Goal: Task Accomplishment & Management: Complete application form

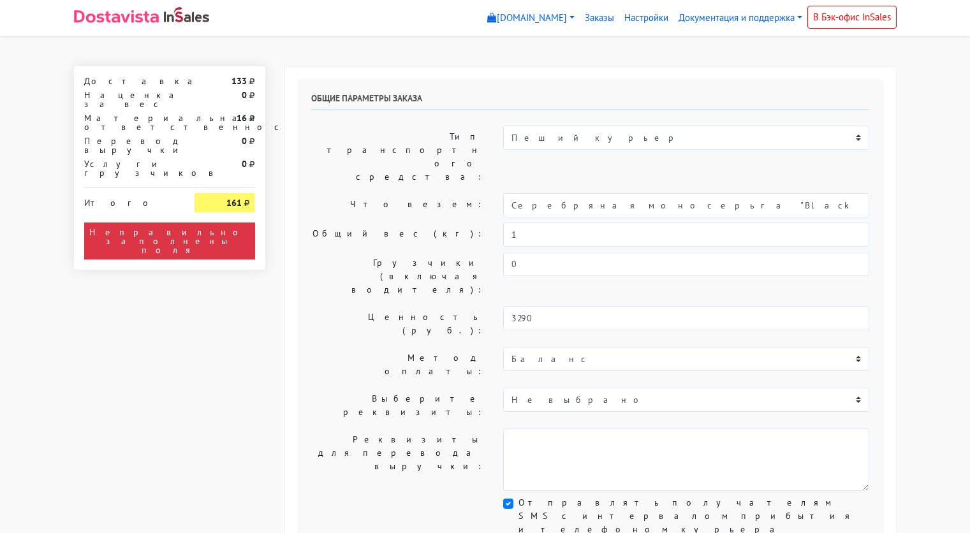
select select "11:00"
select select "21:00"
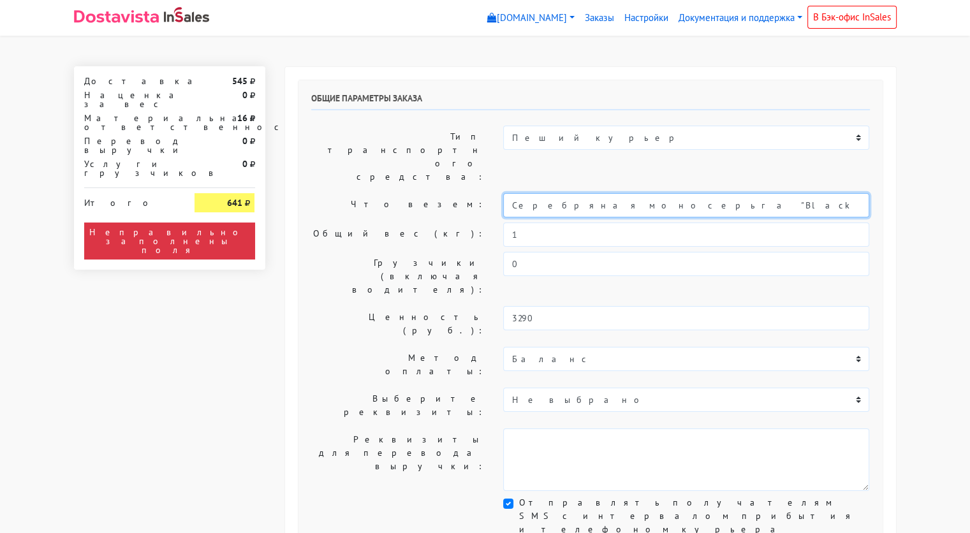
click at [595, 193] on input "Серебряная моносерьга "Black chains"" at bounding box center [686, 205] width 366 height 24
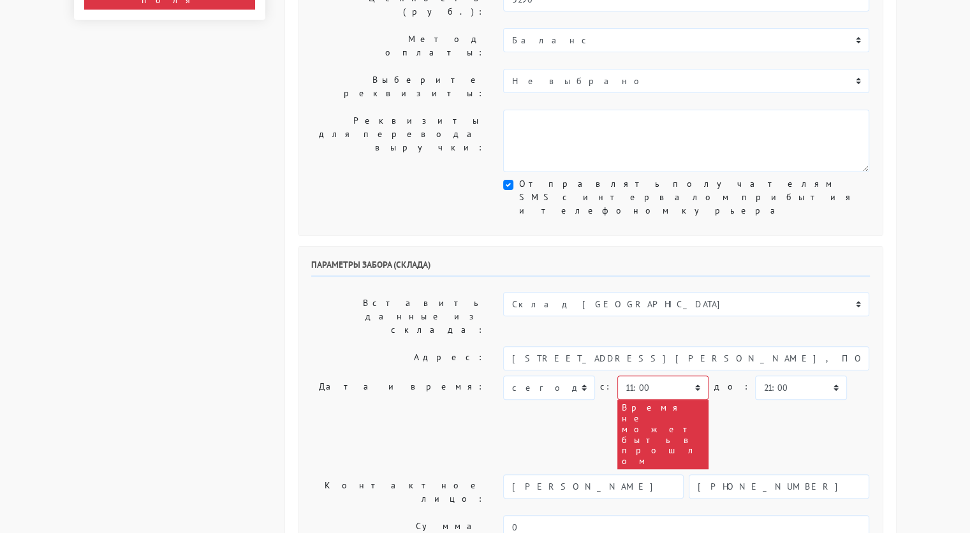
scroll to position [320, 0]
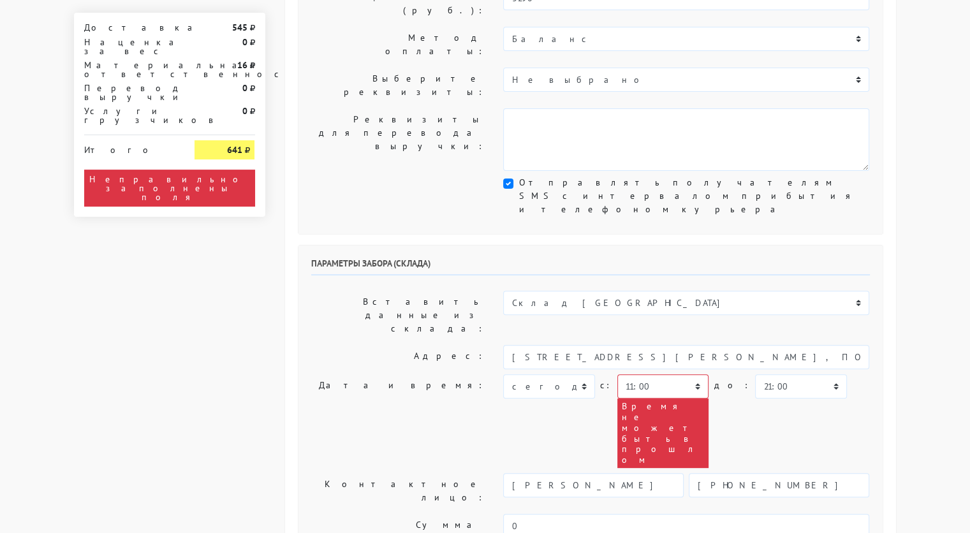
type input "украшение"
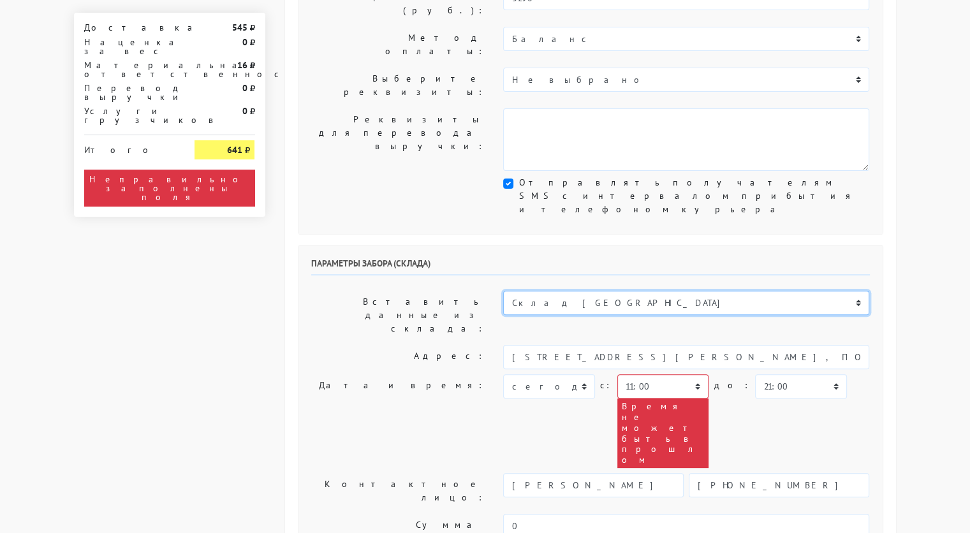
click at [596, 291] on select "Склад [GEOGRAPHIC_DATA] Склад [GEOGRAPHIC_DATA] [GEOGRAPHIC_DATA][PERSON_NAME] …" at bounding box center [686, 303] width 366 height 24
select select "1019"
click at [503, 291] on select "Склад [GEOGRAPHIC_DATA] Склад [GEOGRAPHIC_DATA] [GEOGRAPHIC_DATA][PERSON_NAME] …" at bounding box center [686, 303] width 366 height 24
type input "[STREET_ADDRESS][PERSON_NAME]"
type input "89251806702"
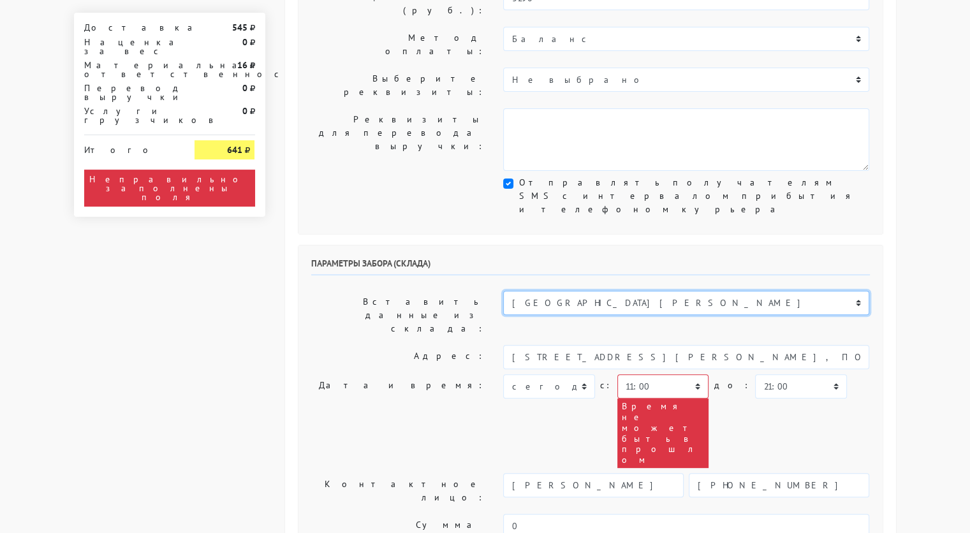
type textarea "Магазин серебряных украшений SBLESKOM (вход со стороны [GEOGRAPHIC_DATA])"
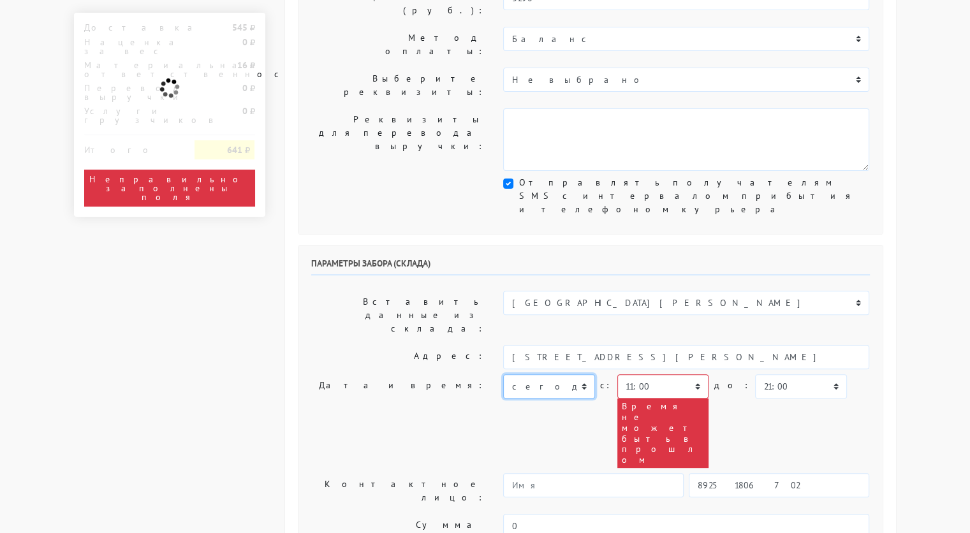
click at [584, 374] on select "[DATE] [DATE] [DATE] [DATE] [DATE] [DATE] [DATE] [DATE] [DATE]" at bounding box center [548, 386] width 91 height 24
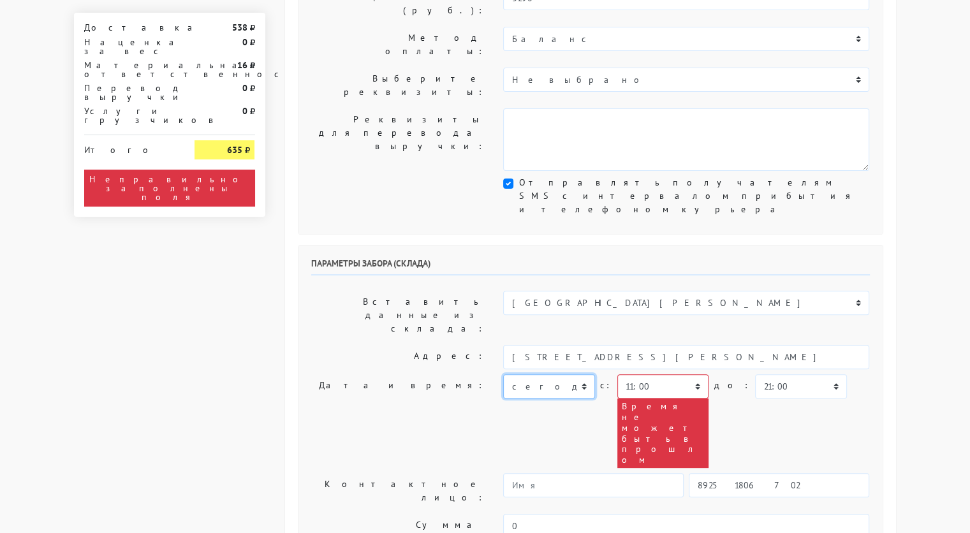
select select "[DATE]"
click at [503, 374] on select "[DATE] [DATE] [DATE] [DATE] [DATE] [DATE] [DATE] [DATE] [DATE]" at bounding box center [548, 386] width 91 height 24
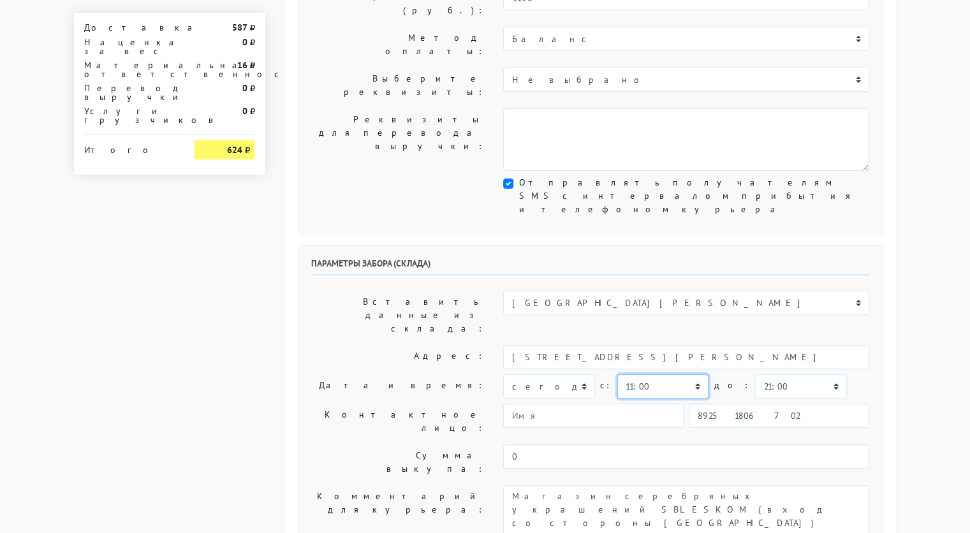
click at [692, 374] on select "00:00 00:30 01:00 01:30 02:00 02:30 03:00 03:30 04:00 04:30 05:00 05:30 06:00 0…" at bounding box center [662, 386] width 91 height 24
select select "10:30"
click at [617, 374] on select "00:00 00:30 01:00 01:30 02:00 02:30 03:00 03:30 04:00 04:30 05:00 05:30 06:00 0…" at bounding box center [662, 386] width 91 height 24
click at [783, 374] on select "00:00 00:30 01:00 01:30 02:00 02:30 03:00 03:30 04:00 04:30 05:00 05:30 06:00 0…" at bounding box center [800, 386] width 91 height 24
select select "11:00"
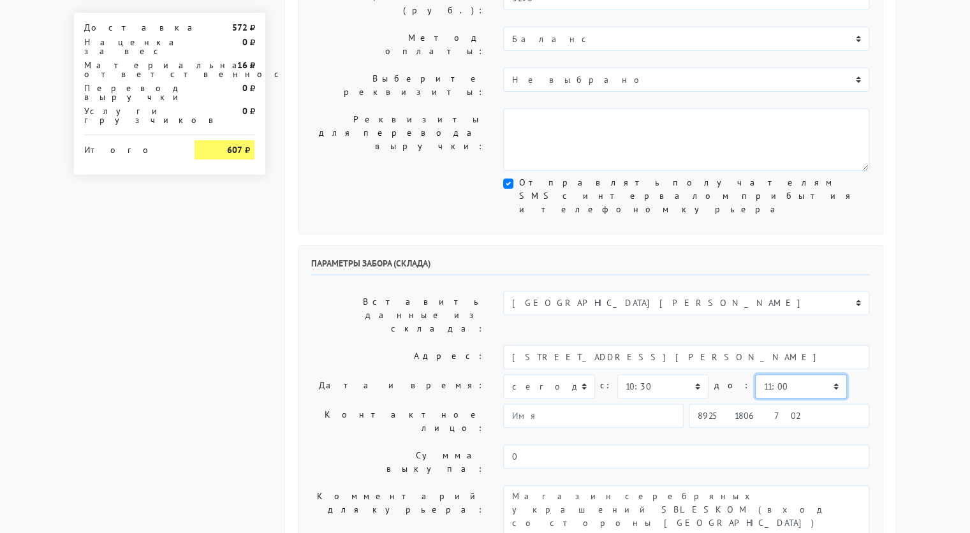
click at [755, 374] on select "00:00 00:30 01:00 01:30 02:00 02:30 03:00 03:30 04:00 04:30 05:00 05:30 06:00 0…" at bounding box center [800, 386] width 91 height 24
click at [760, 404] on input "89251806702" at bounding box center [779, 416] width 181 height 24
type input "9234448187"
type input "Надежда"
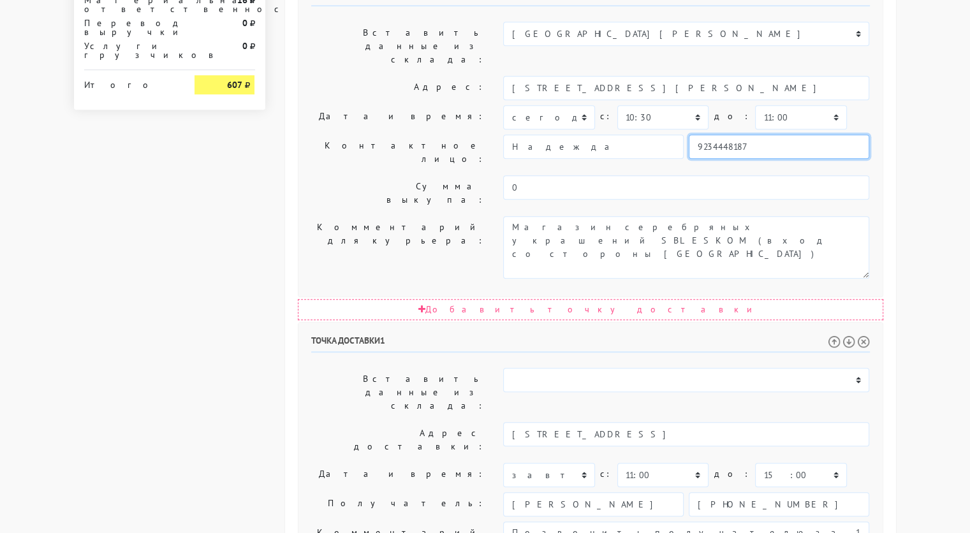
scroll to position [591, 0]
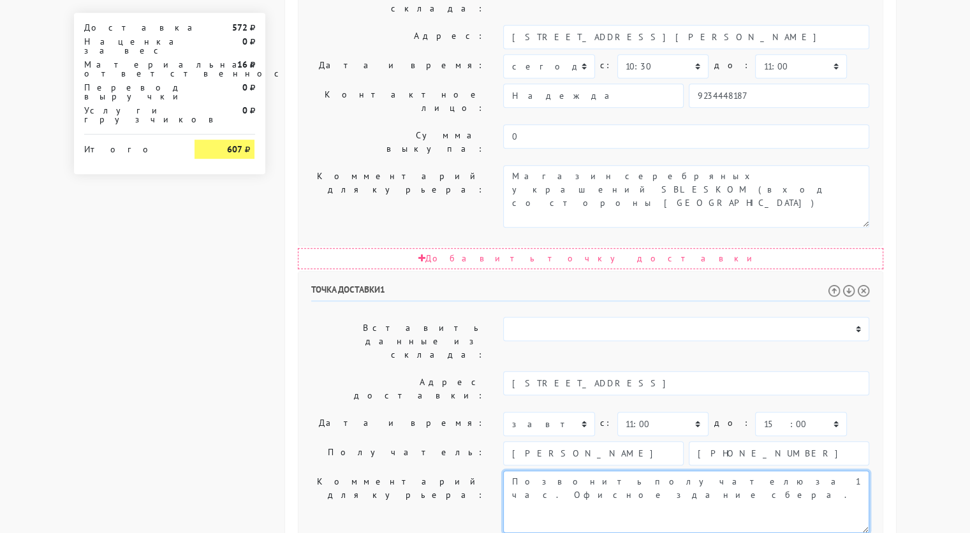
type textarea "Позвонить получателю за 1 час. Офисное здание сбера."
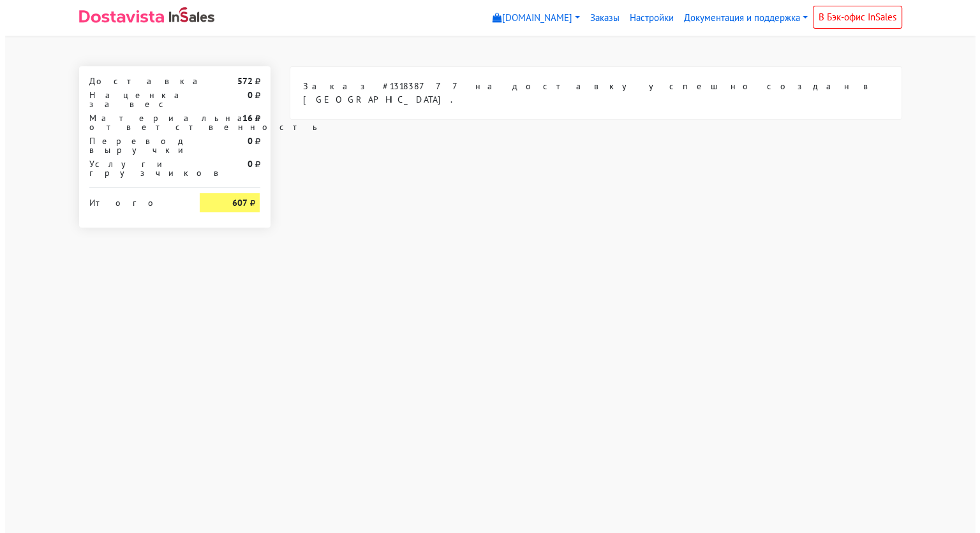
scroll to position [0, 0]
